Goal: Find specific page/section: Find specific page/section

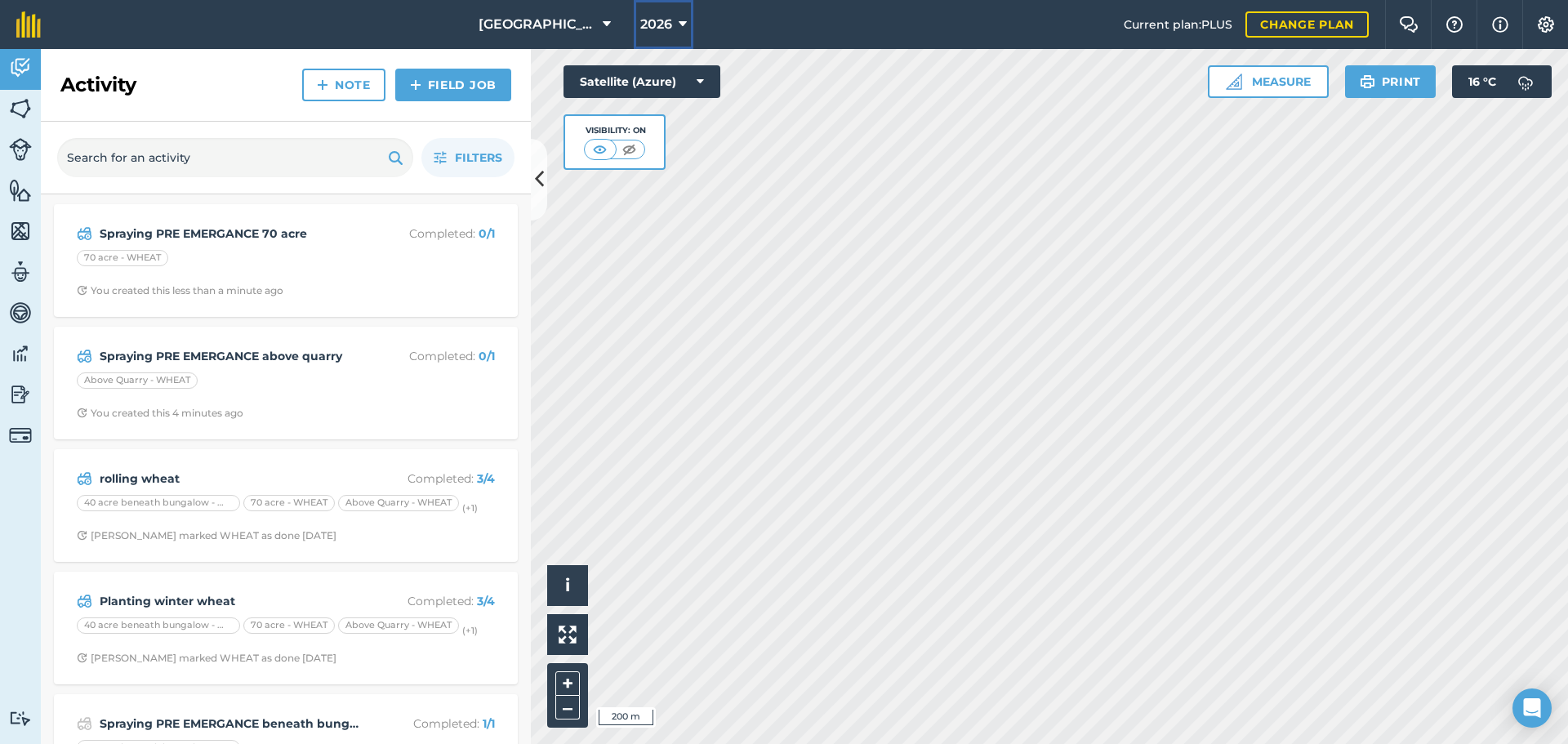
click at [670, 19] on span "2026" at bounding box center [656, 25] width 32 height 19
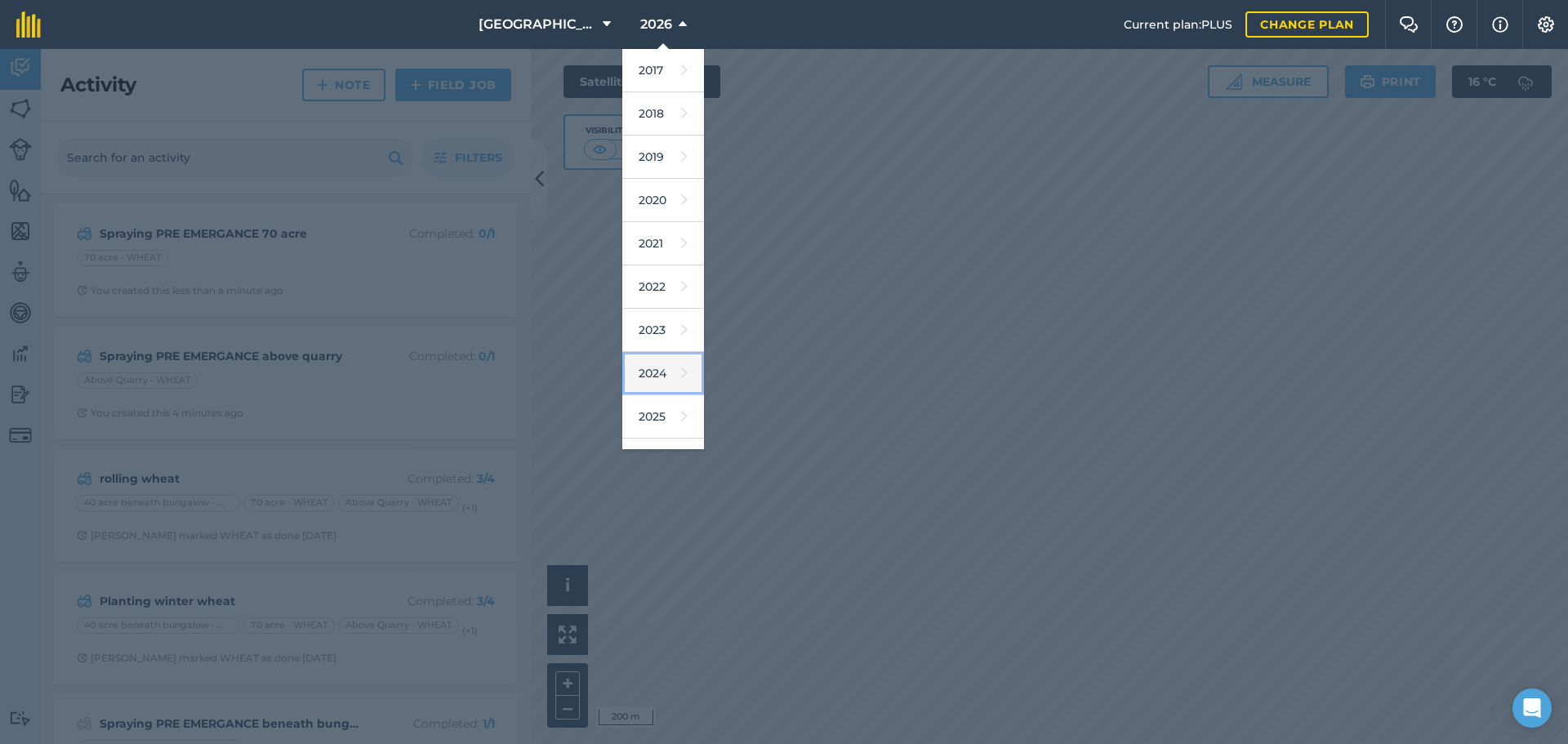
click at [647, 379] on link "2024" at bounding box center [662, 373] width 81 height 43
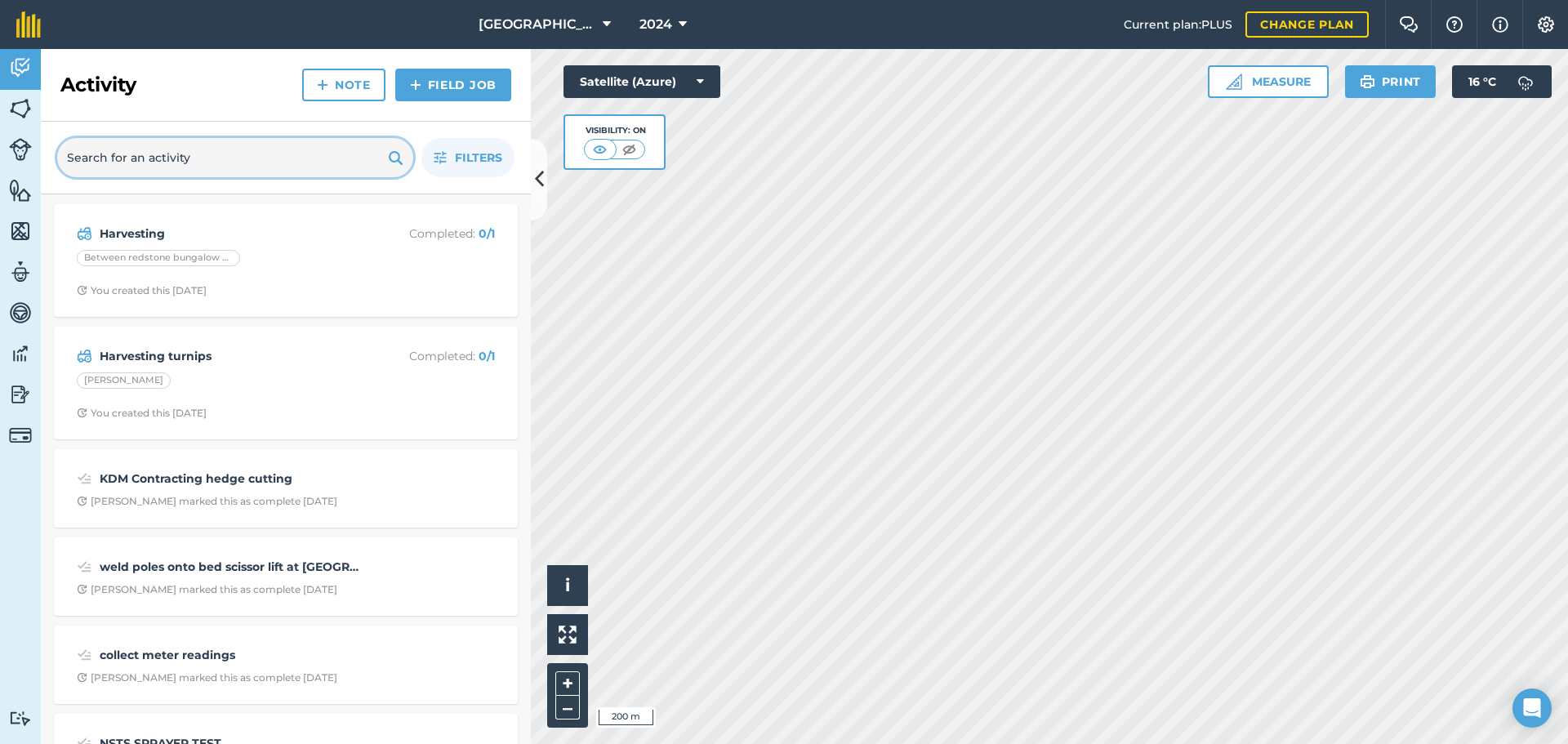
click at [212, 164] on input "text" at bounding box center [235, 158] width 356 height 39
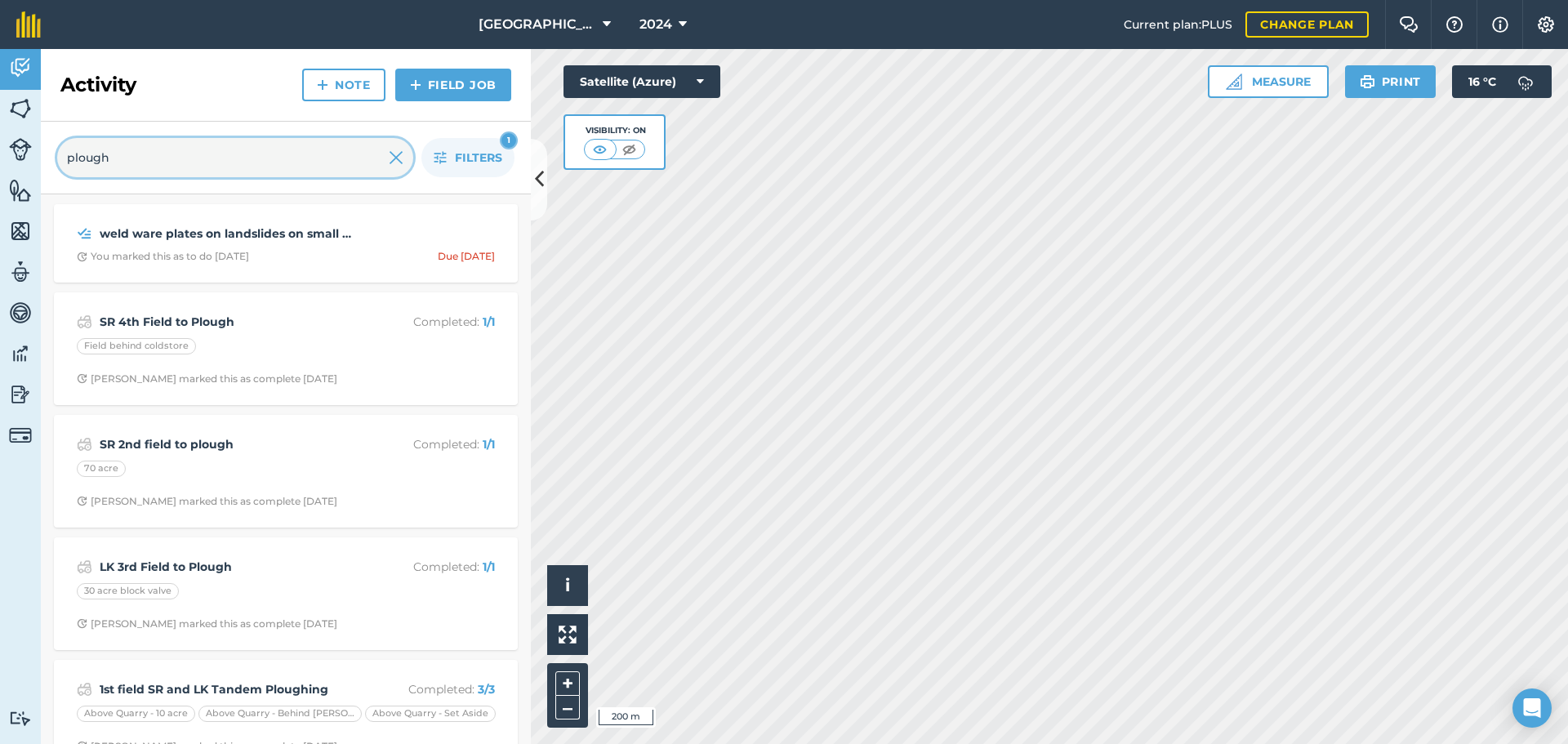
scroll to position [480, 0]
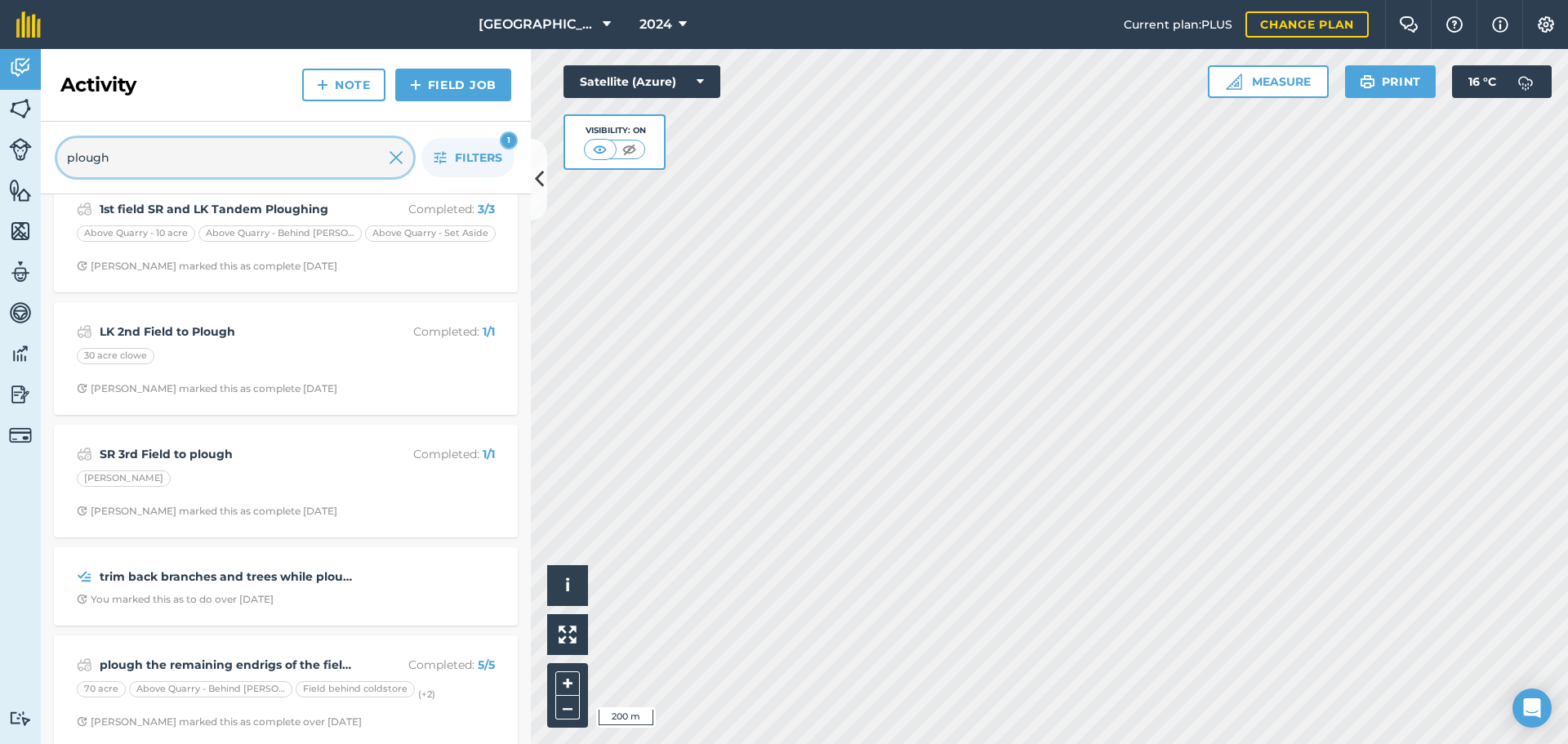
type input "plough"
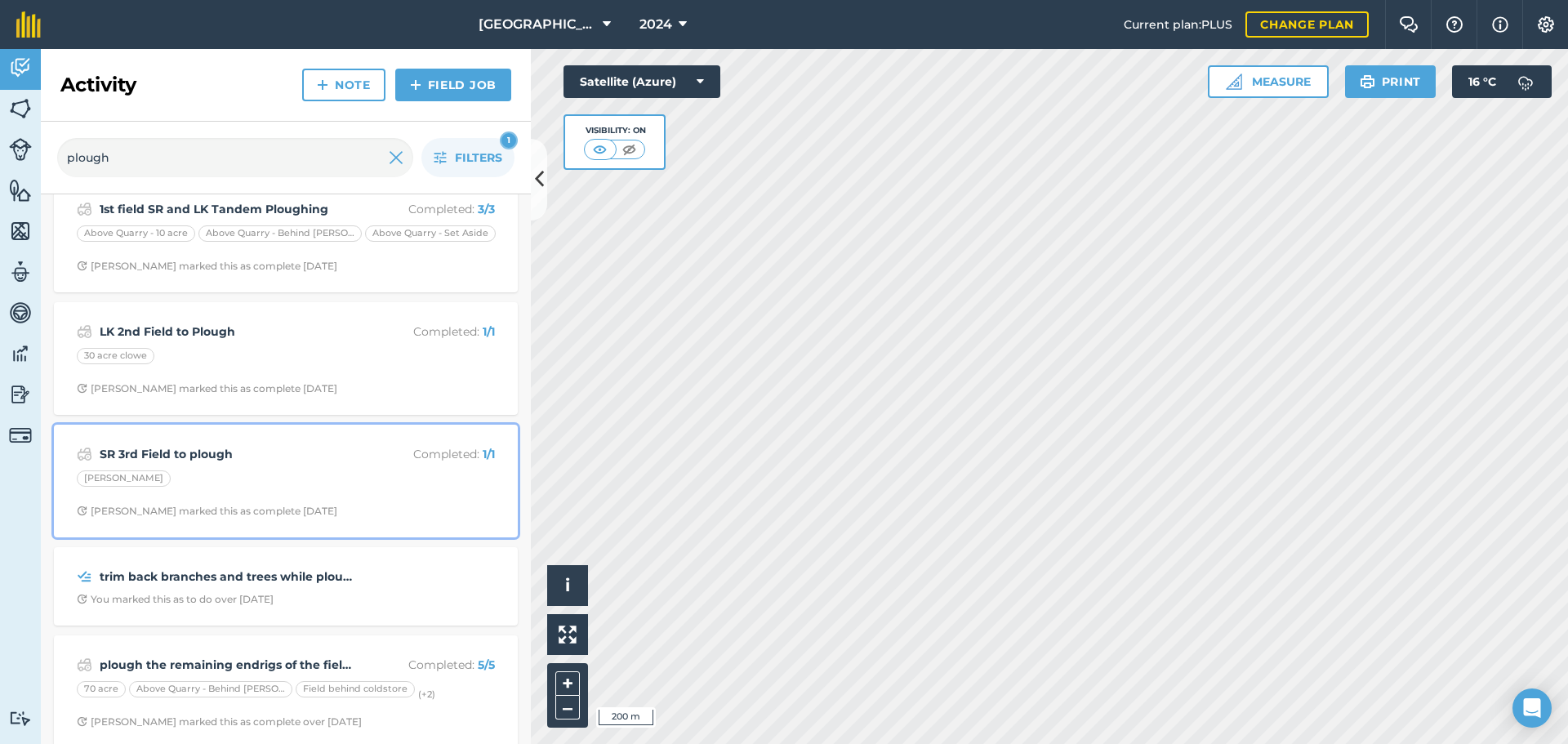
click at [325, 483] on div "[PERSON_NAME]" at bounding box center [286, 481] width 418 height 21
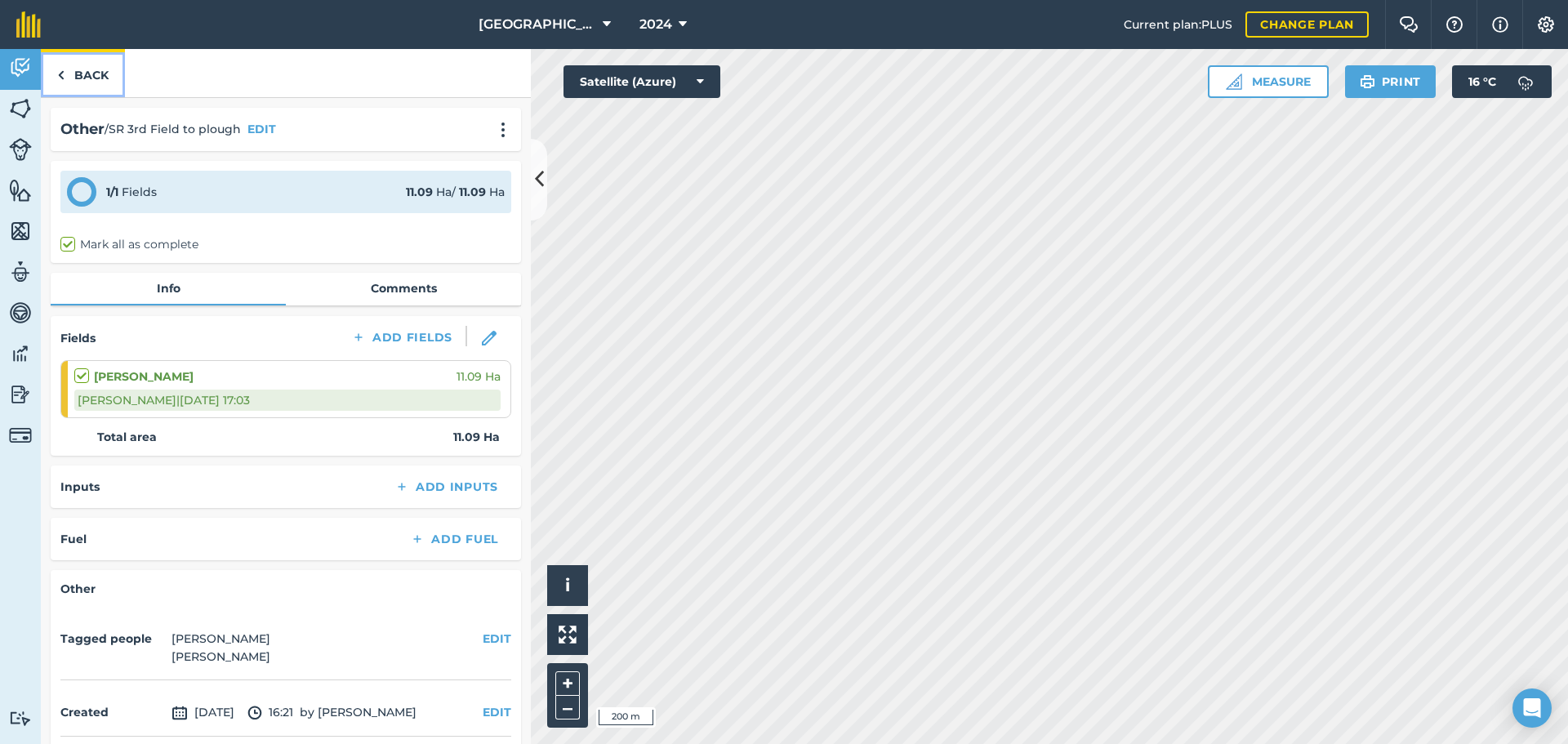
click at [91, 79] on link "Back" at bounding box center [83, 73] width 84 height 48
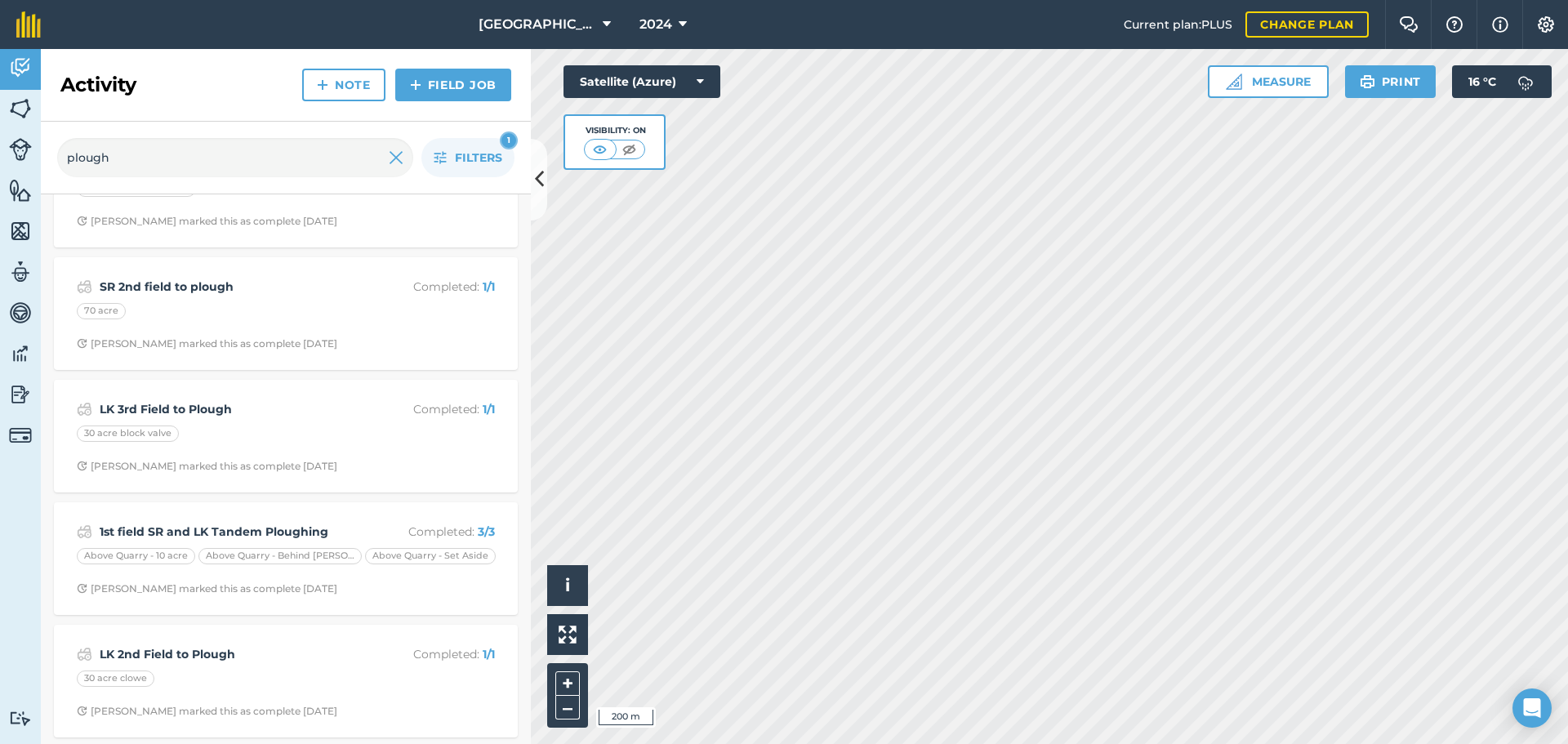
scroll to position [190, 0]
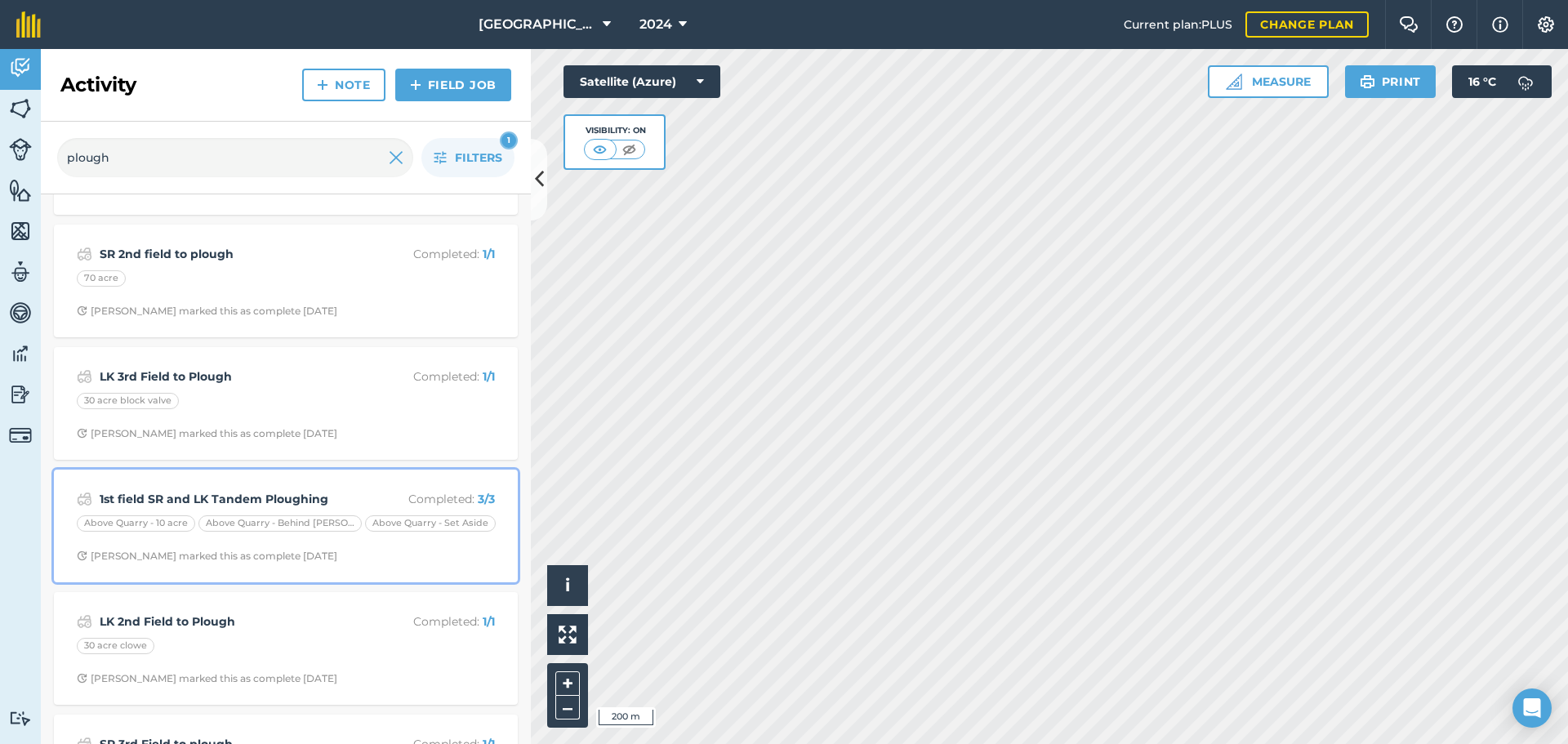
click at [334, 542] on div "1st field SR and LK Tandem Ploughing Completed : 3 / 3 Above Quarry - 10 acre A…" at bounding box center [286, 526] width 444 height 93
